Goal: Information Seeking & Learning: Learn about a topic

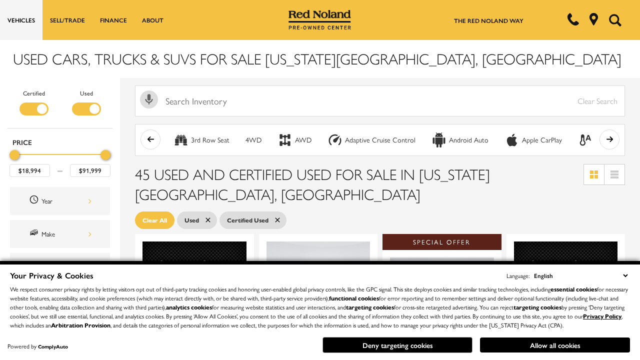
scroll to position [435, 0]
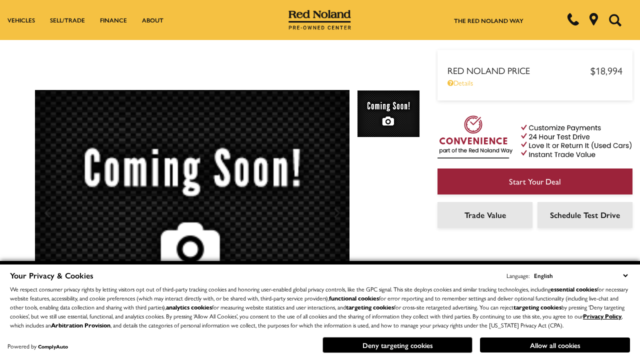
scroll to position [524, 0]
